Goal: Task Accomplishment & Management: Manage account settings

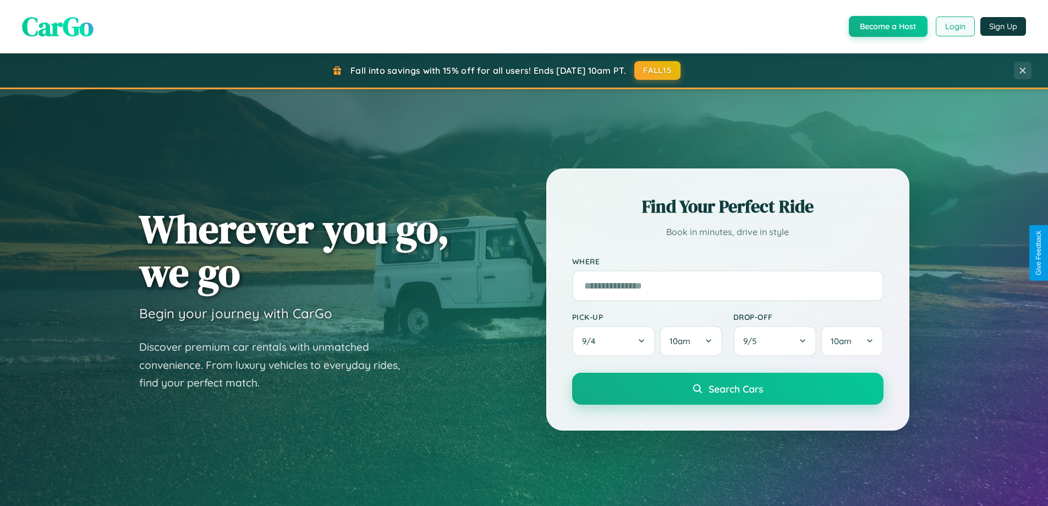
click at [954, 26] on button "Login" at bounding box center [955, 27] width 39 height 20
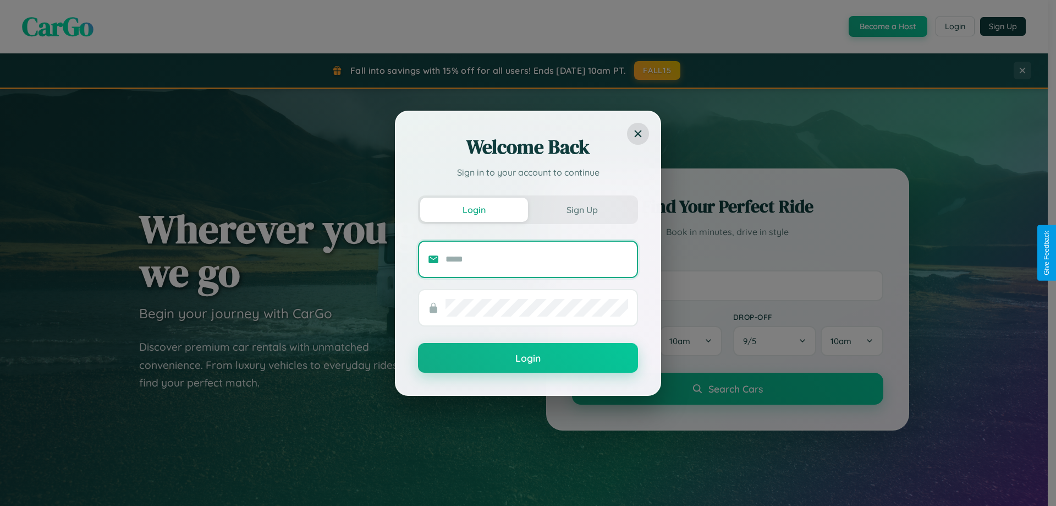
click at [537, 259] on input "text" at bounding box center [537, 259] width 183 height 18
type input "**********"
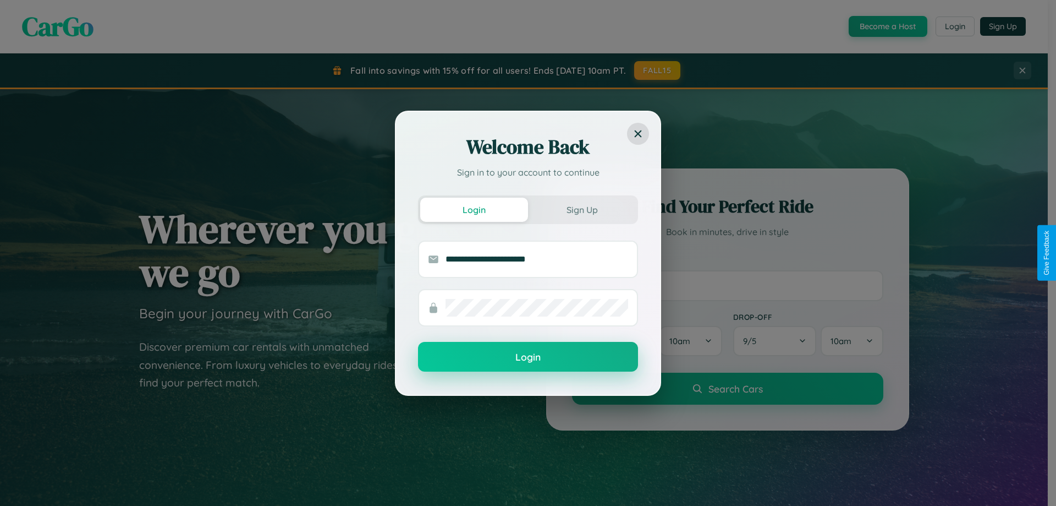
click at [528, 357] on button "Login" at bounding box center [528, 357] width 220 height 30
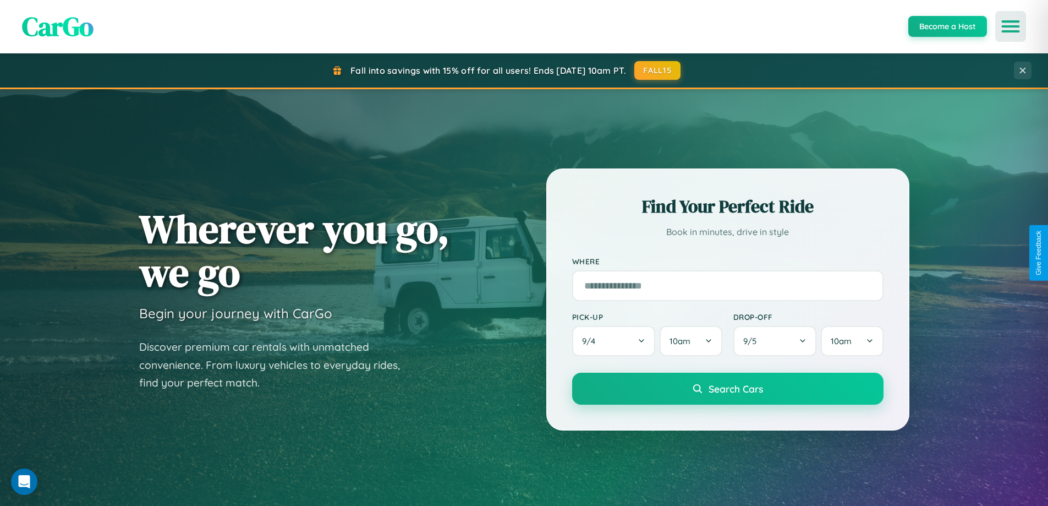
click at [1011, 26] on icon "Open menu" at bounding box center [1011, 26] width 16 height 10
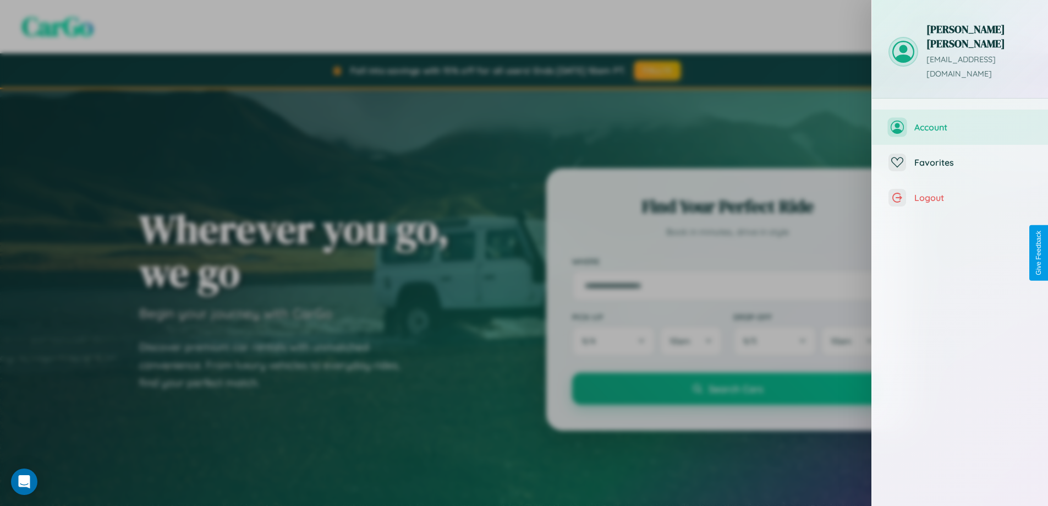
click at [995, 122] on span "Account" at bounding box center [972, 127] width 117 height 11
